Goal: Task Accomplishment & Management: Manage account settings

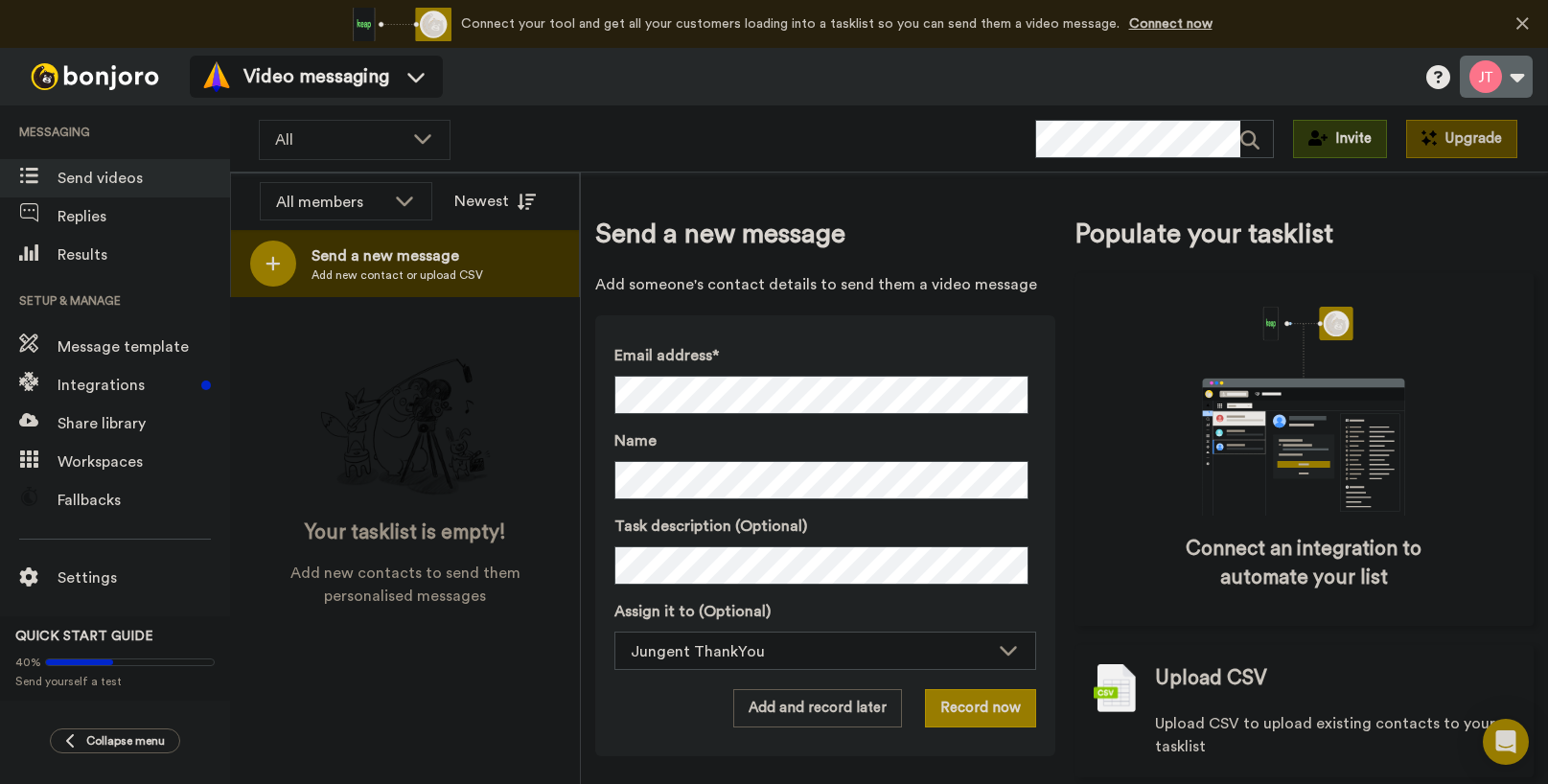
click at [1519, 77] on button at bounding box center [1497, 77] width 73 height 42
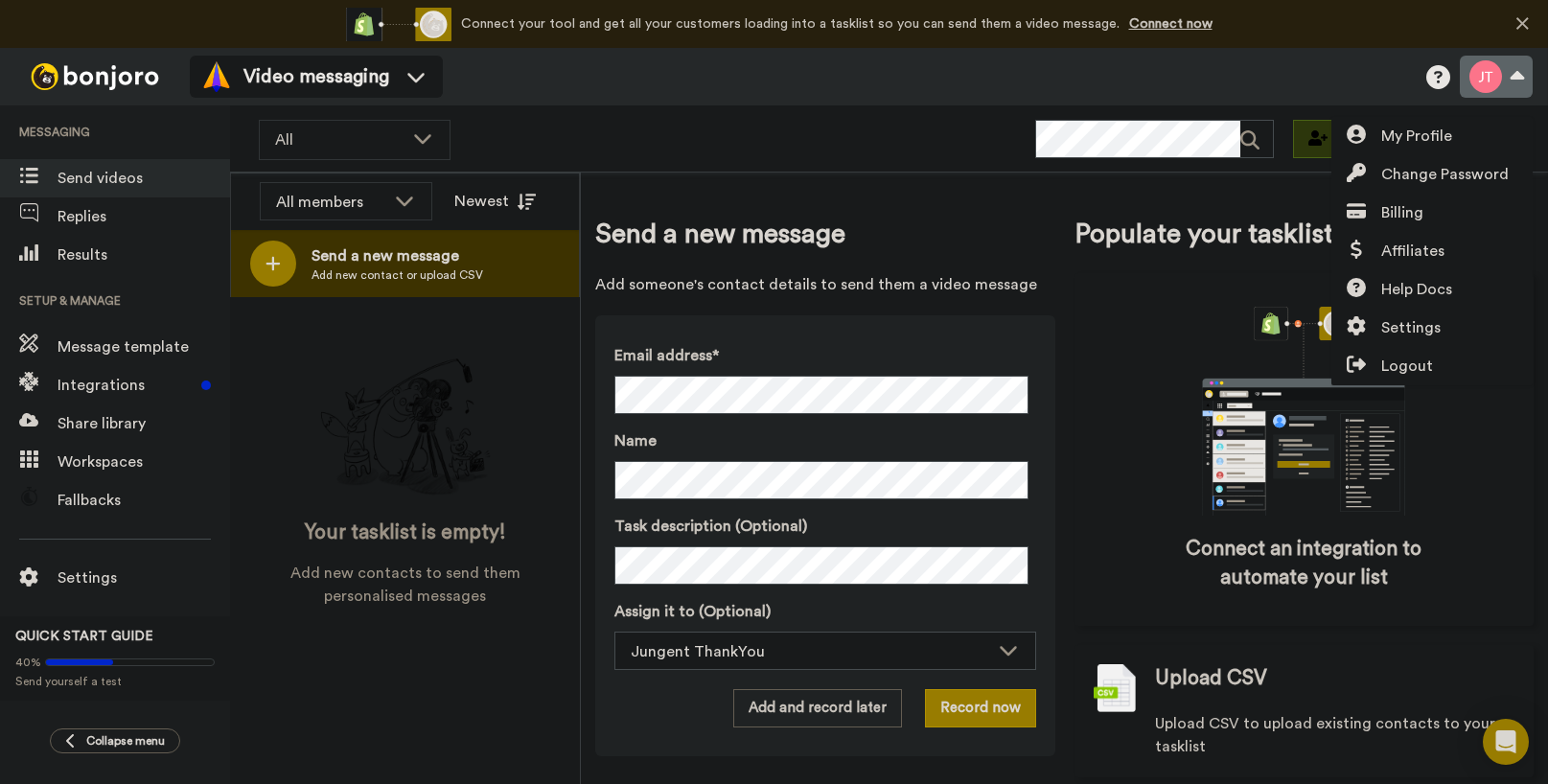
click at [1485, 72] on button at bounding box center [1497, 77] width 73 height 42
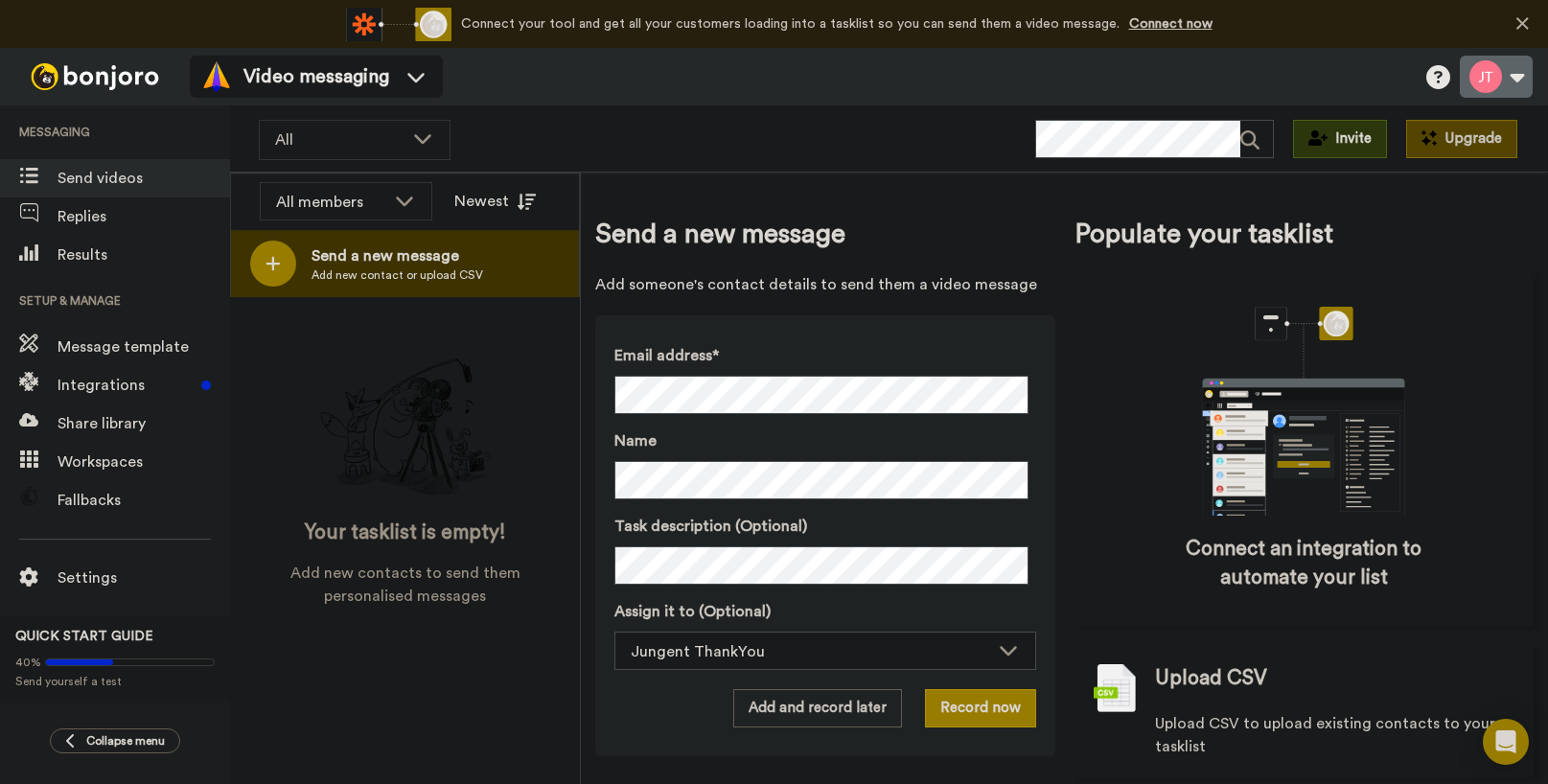
click at [1485, 72] on button at bounding box center [1497, 77] width 73 height 42
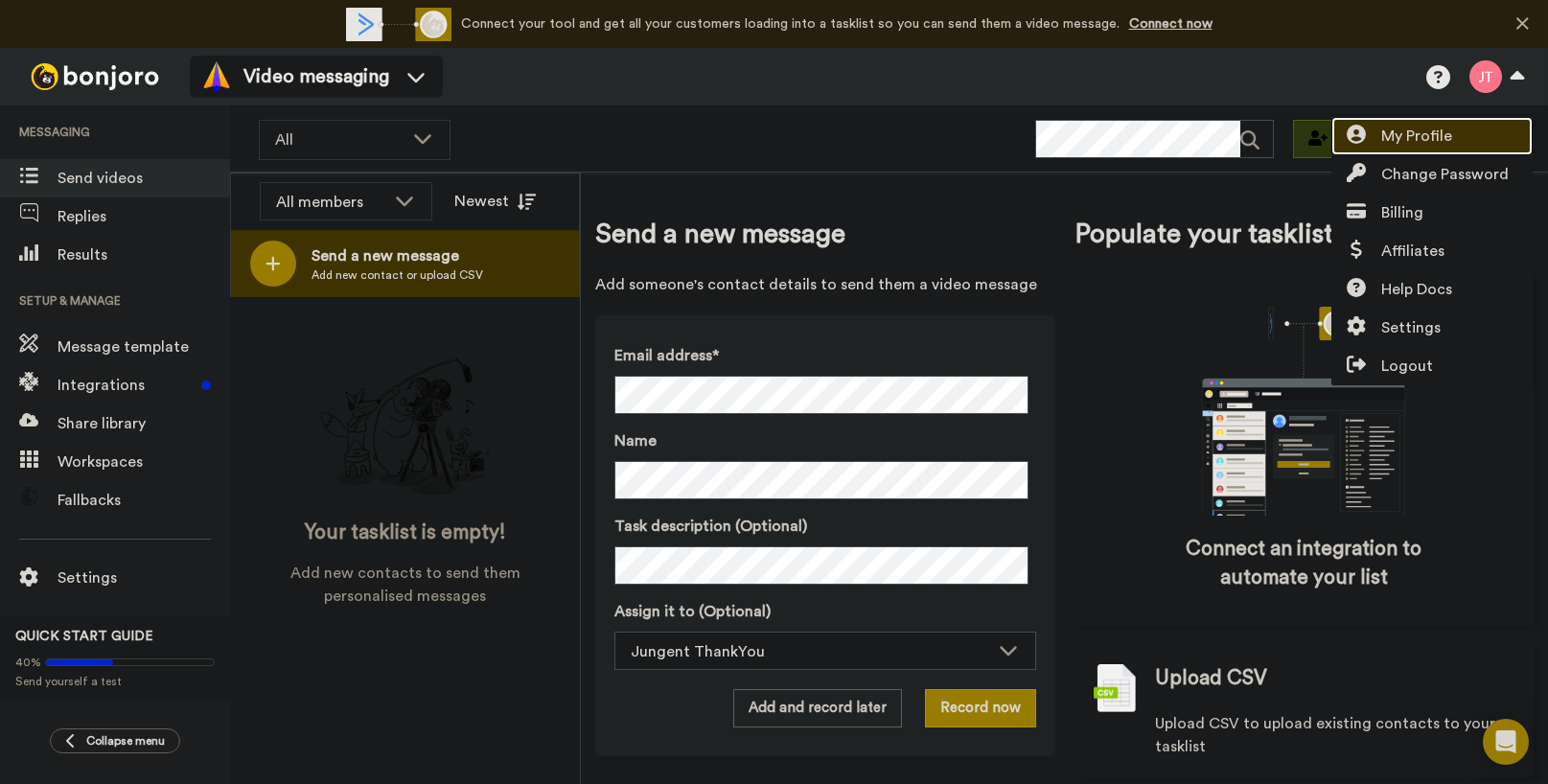
click at [1438, 137] on span "My Profile" at bounding box center [1417, 136] width 71 height 23
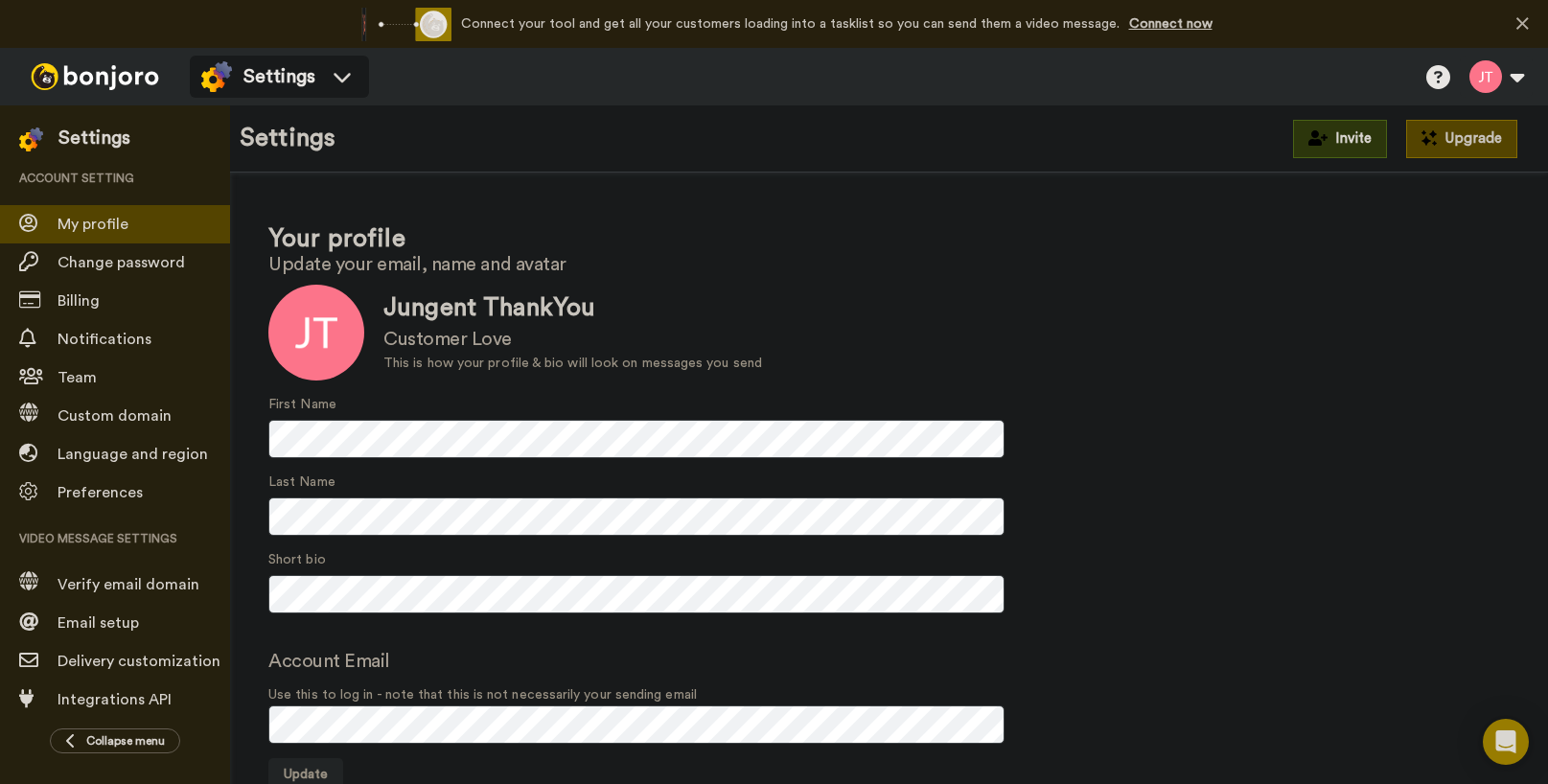
scroll to position [7, 0]
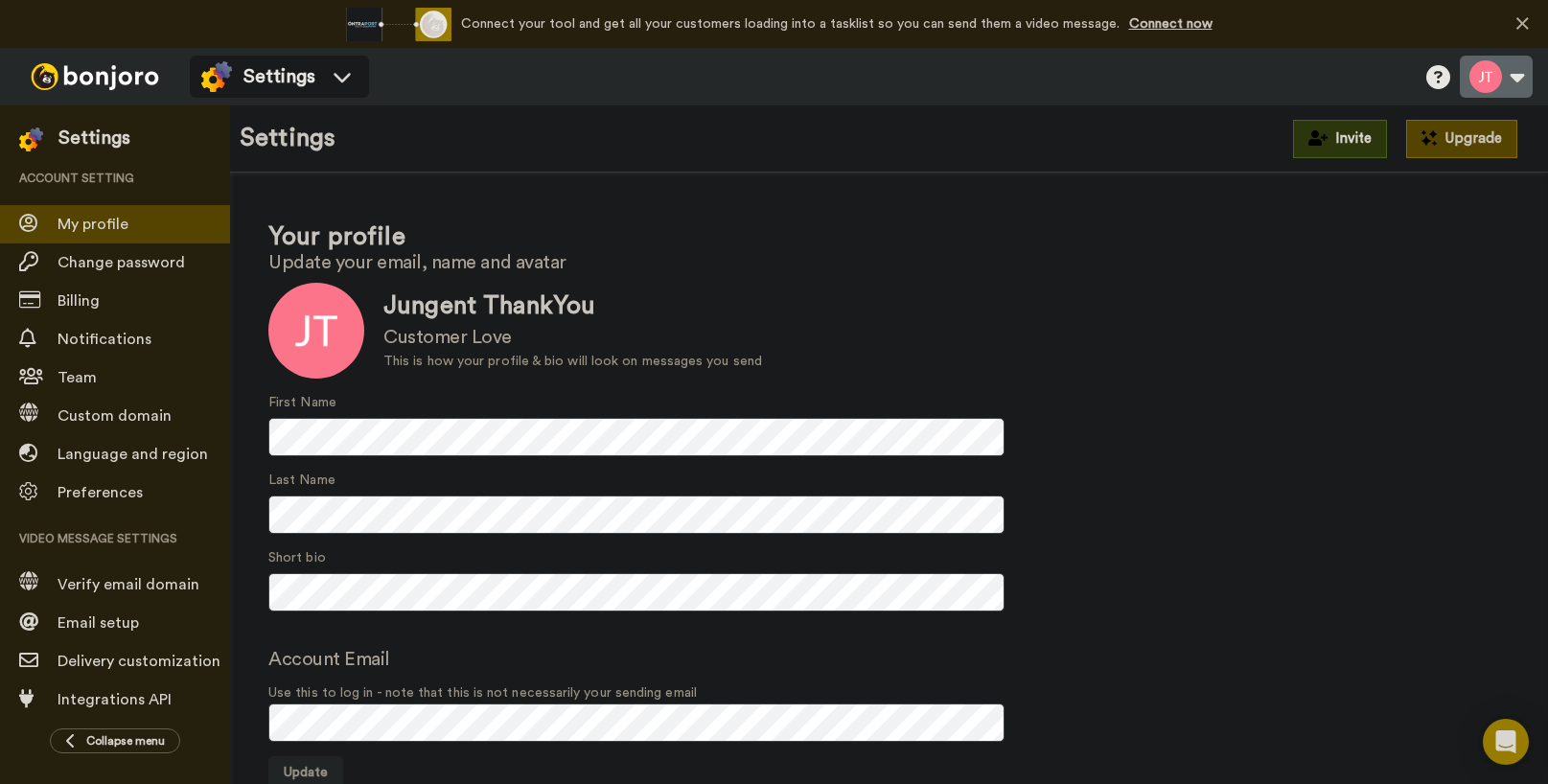
click at [1518, 74] on button at bounding box center [1497, 77] width 73 height 42
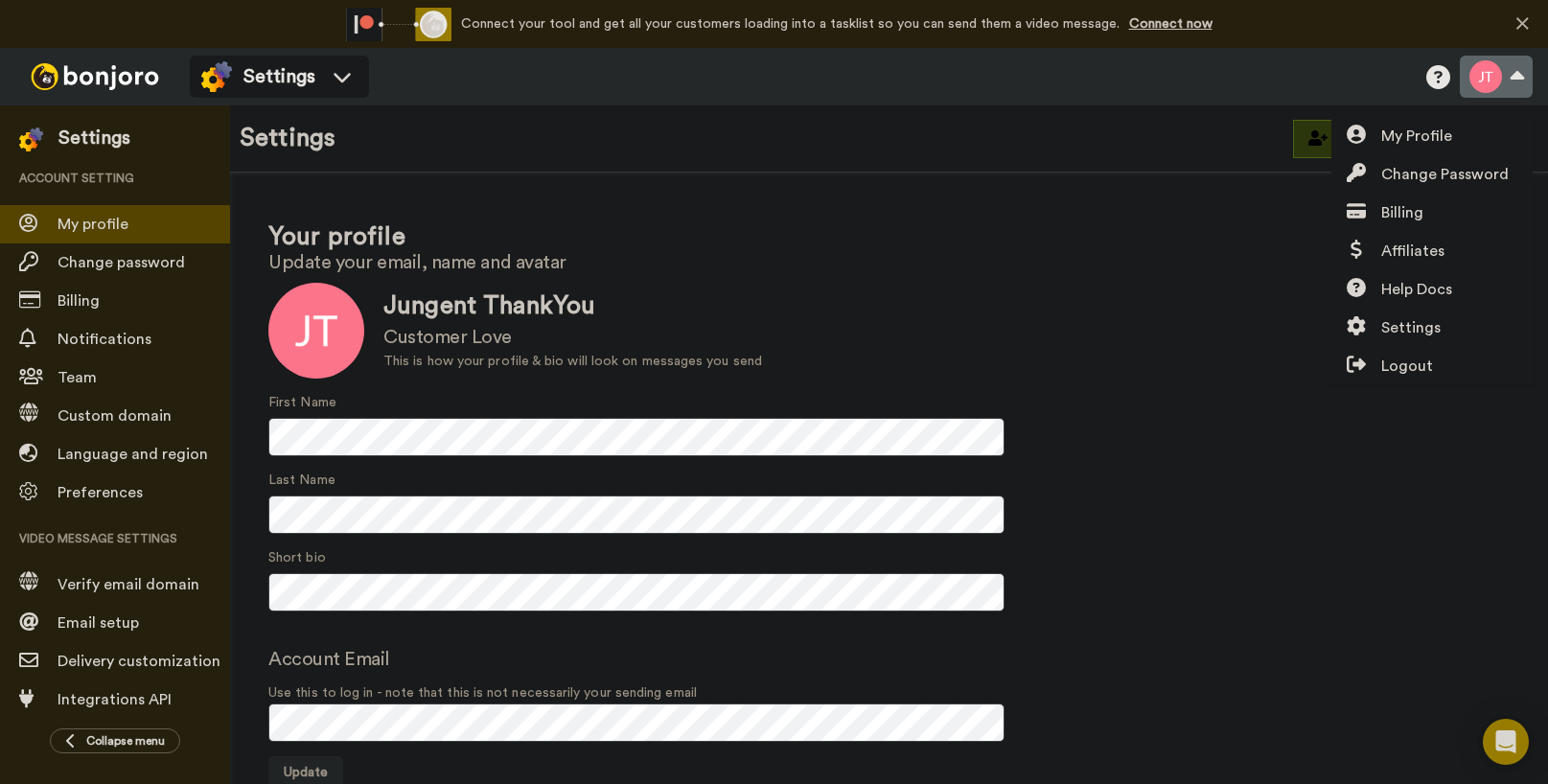
click at [1518, 74] on button at bounding box center [1497, 77] width 73 height 42
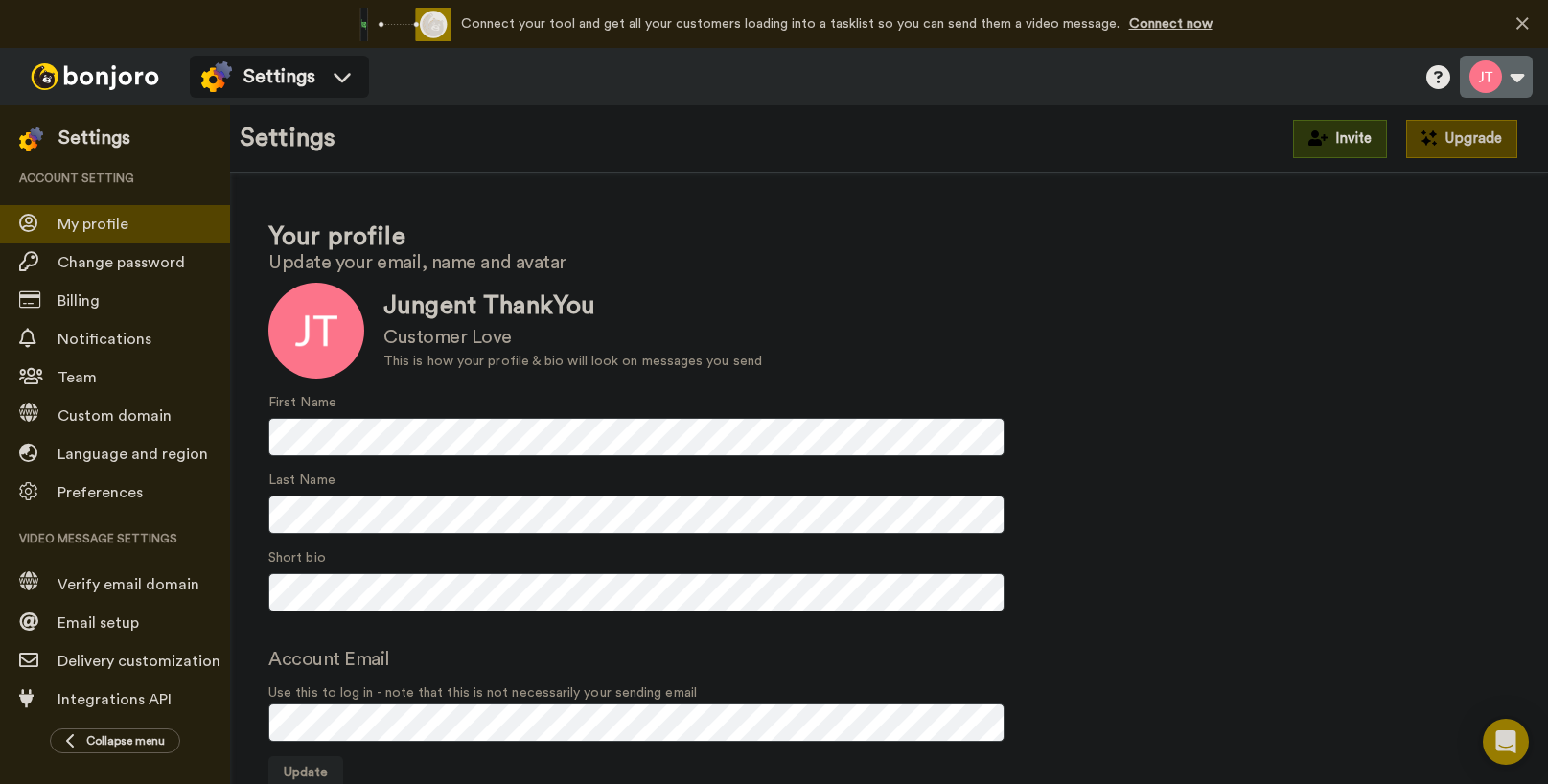
click at [1511, 82] on button at bounding box center [1497, 77] width 73 height 42
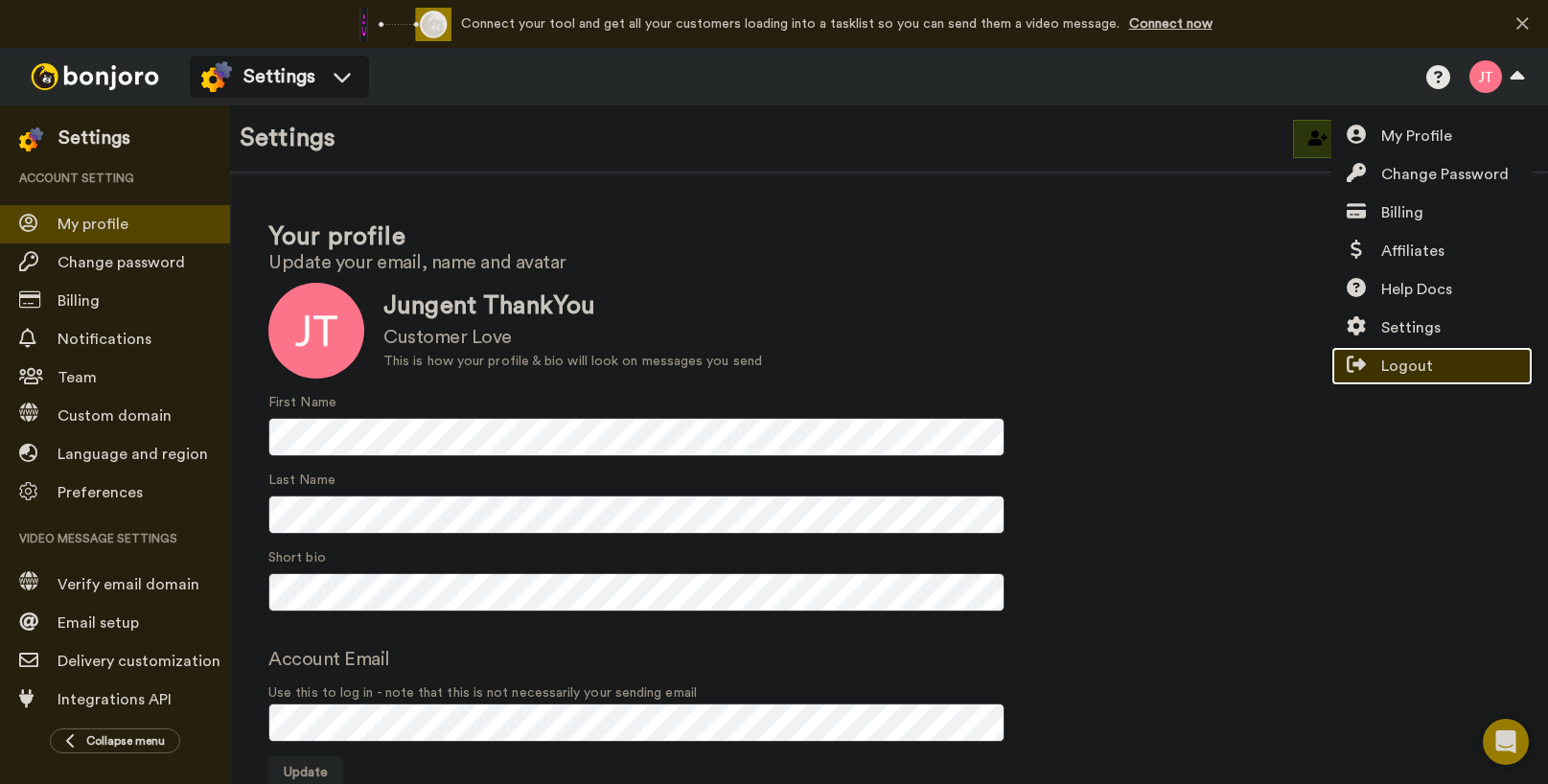
click at [1416, 368] on span "Logout" at bounding box center [1407, 365] width 52 height 23
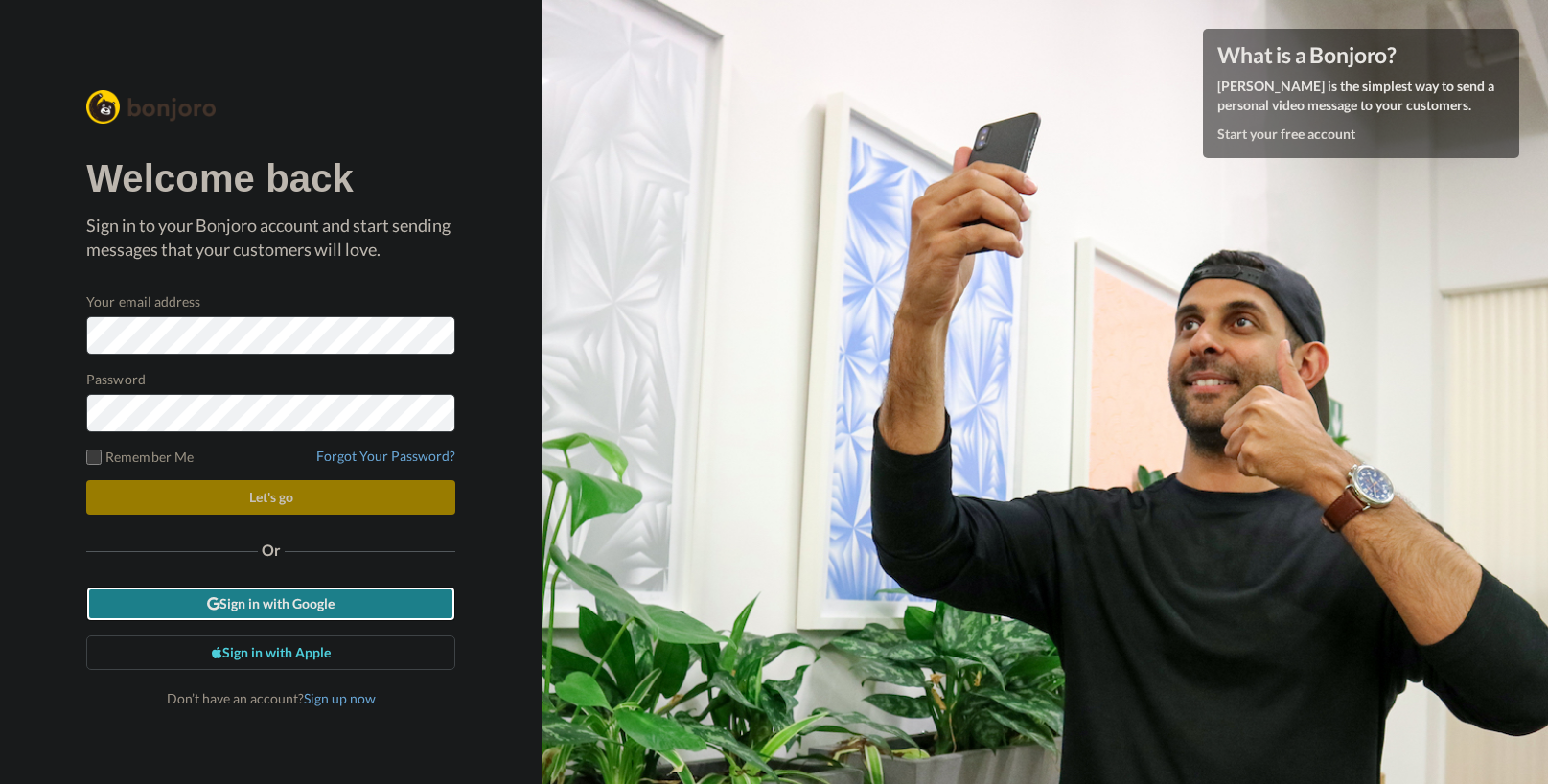
click at [332, 605] on link "Sign in with Google" at bounding box center [271, 603] width 370 height 34
